Goal: Find specific page/section: Find specific page/section

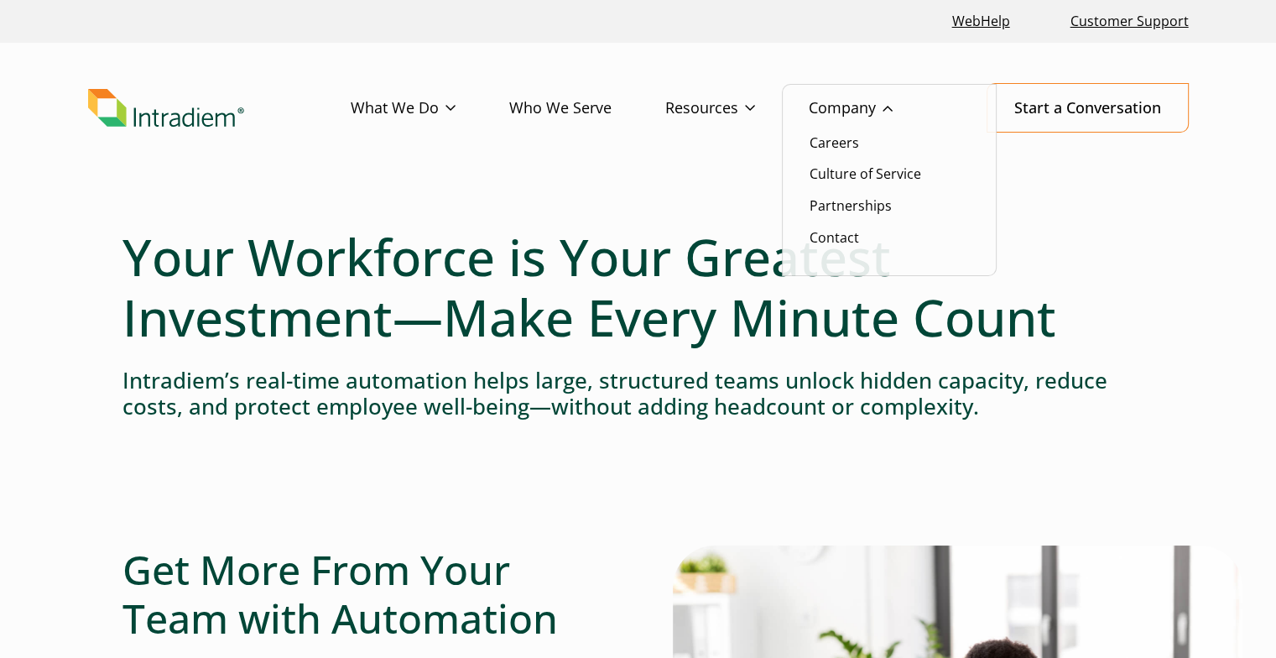
click at [841, 105] on link "Company" at bounding box center [878, 108] width 138 height 49
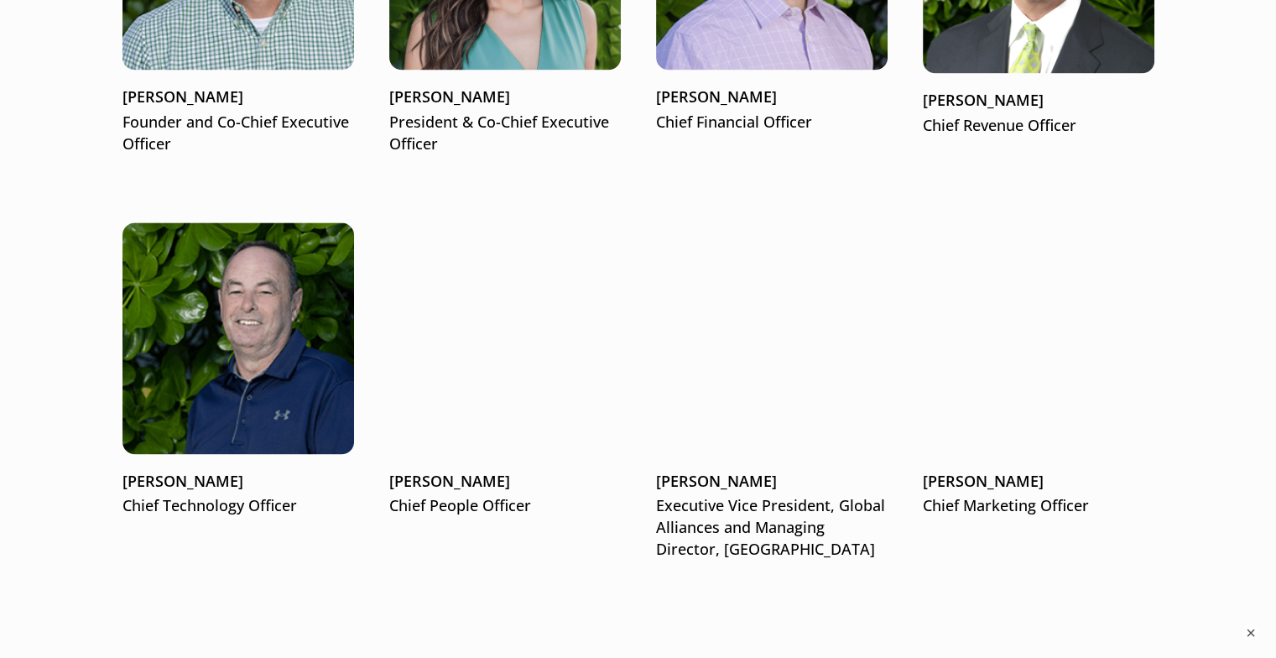
scroll to position [2406, 0]
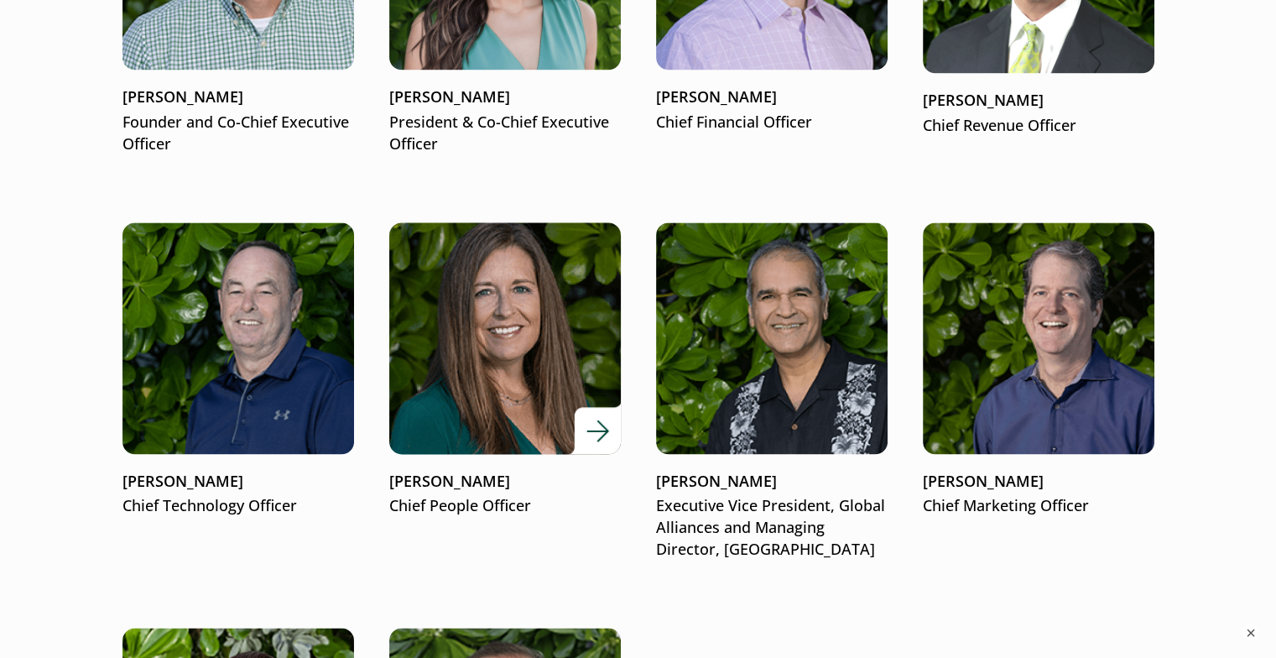
click at [502, 446] on img at bounding box center [505, 338] width 278 height 278
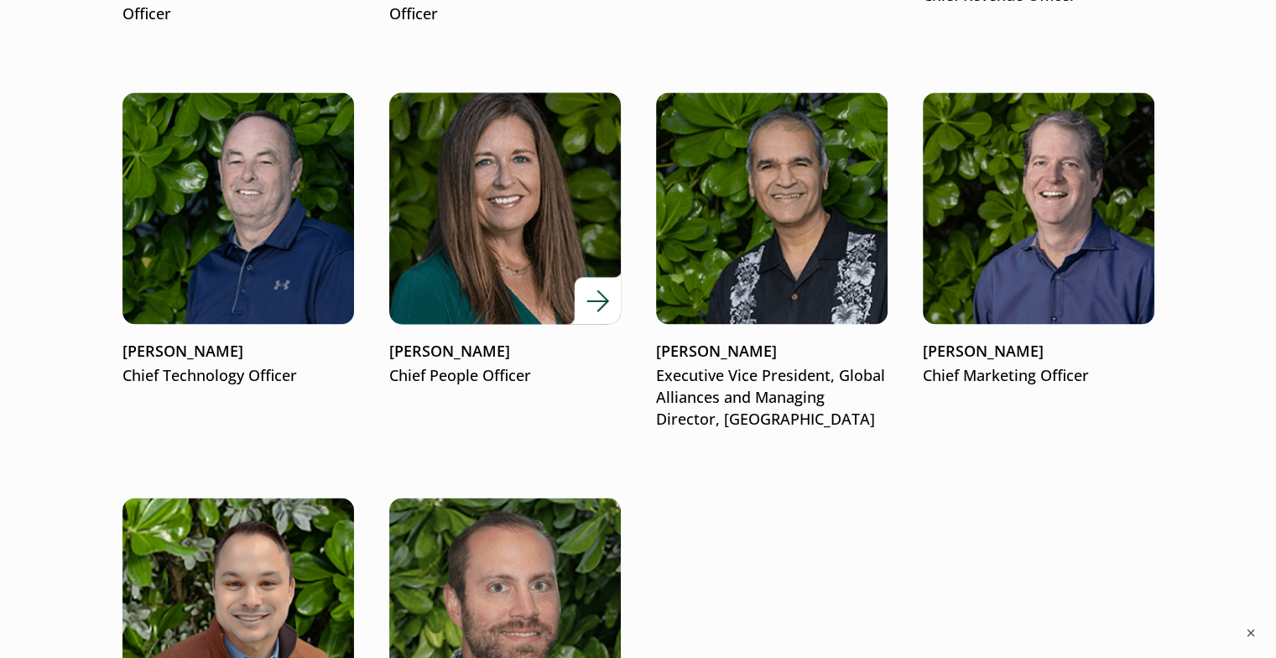
scroll to position [2573, 0]
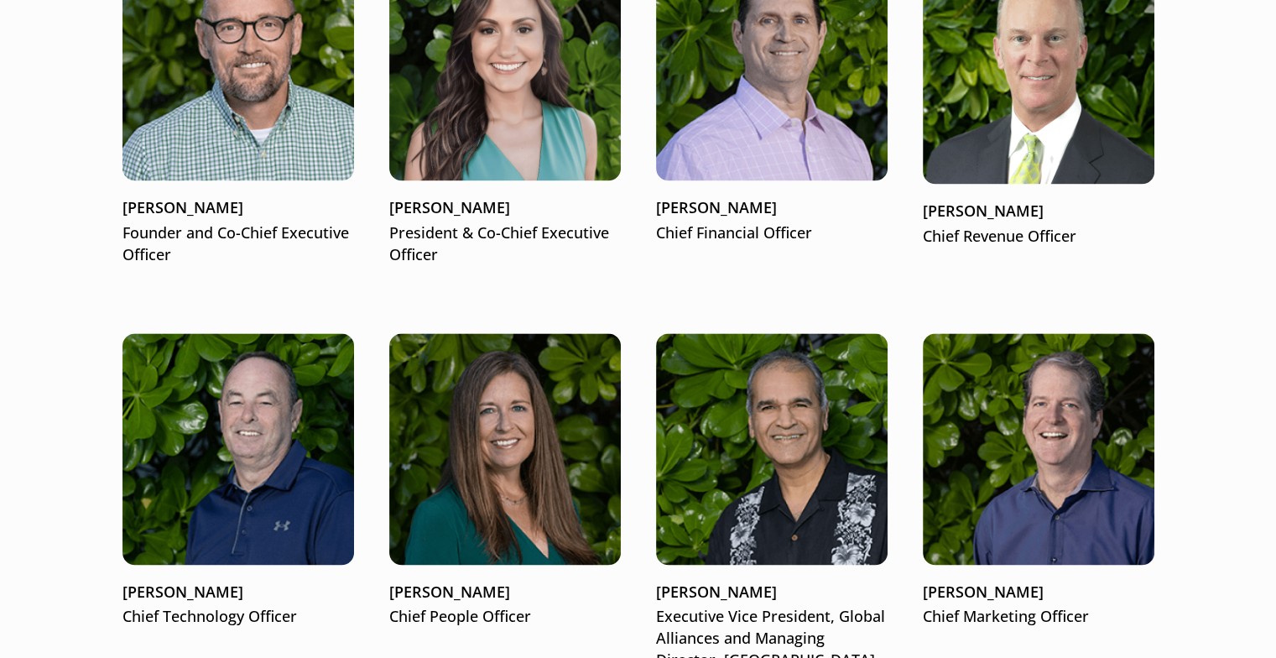
scroll to position [2293, 0]
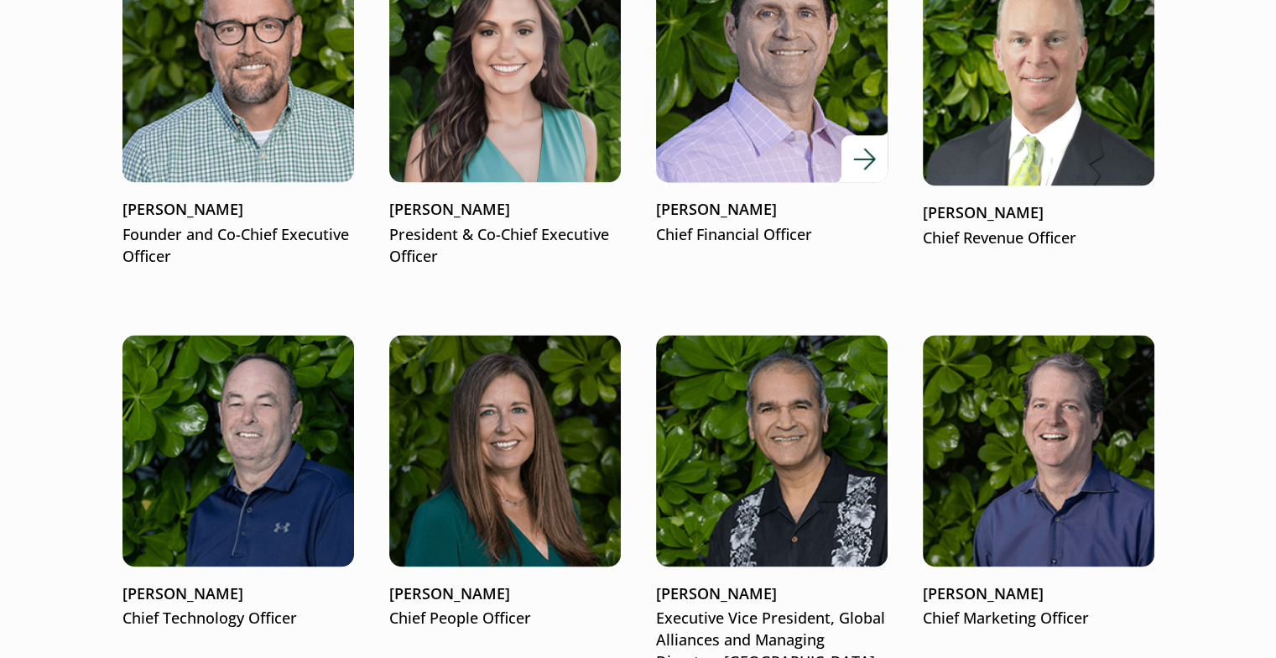
click at [695, 13] on img at bounding box center [771, 66] width 278 height 278
